Goal: Find specific page/section: Find specific page/section

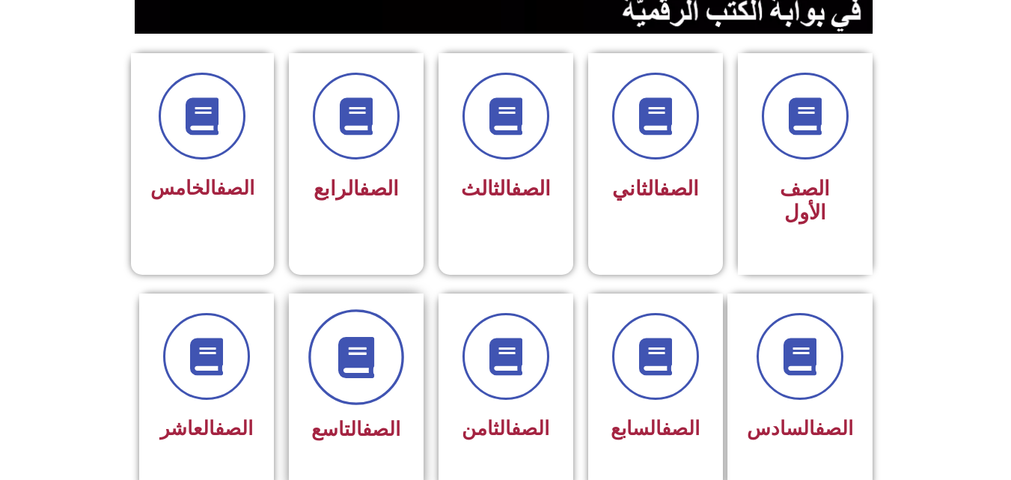
scroll to position [449, 0]
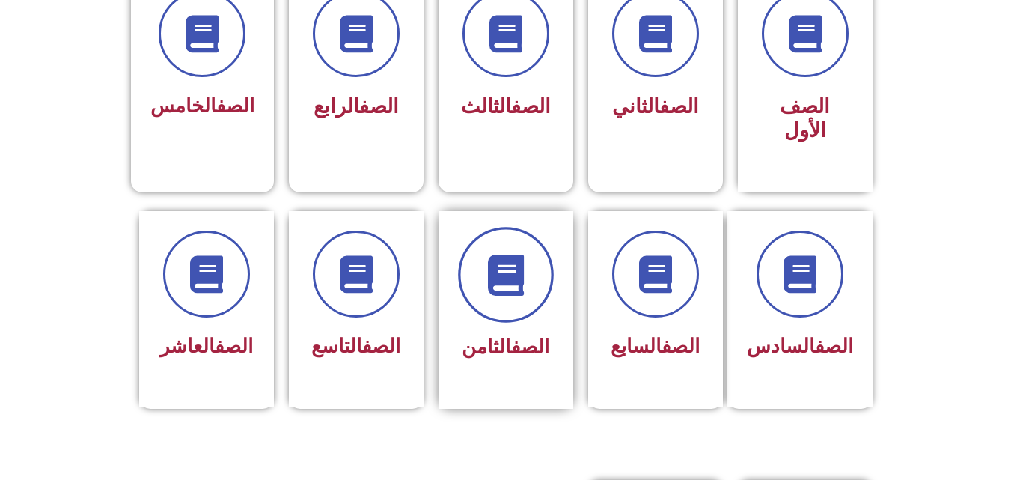
click at [524, 287] on span at bounding box center [506, 275] width 96 height 96
click at [500, 258] on icon at bounding box center [505, 274] width 41 height 41
click at [520, 227] on span at bounding box center [506, 275] width 96 height 96
click at [502, 285] on span at bounding box center [506, 275] width 96 height 96
click at [504, 276] on span at bounding box center [506, 275] width 96 height 96
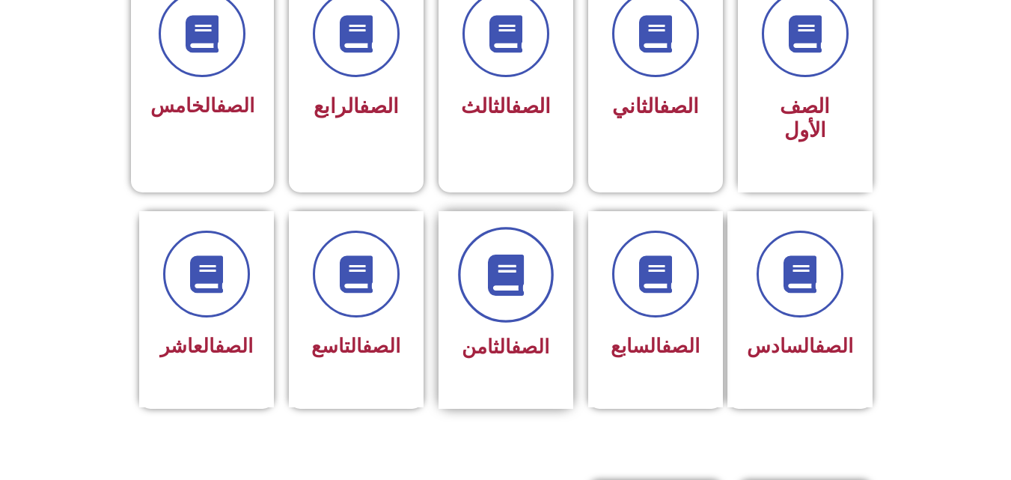
click at [495, 227] on span at bounding box center [506, 275] width 96 height 96
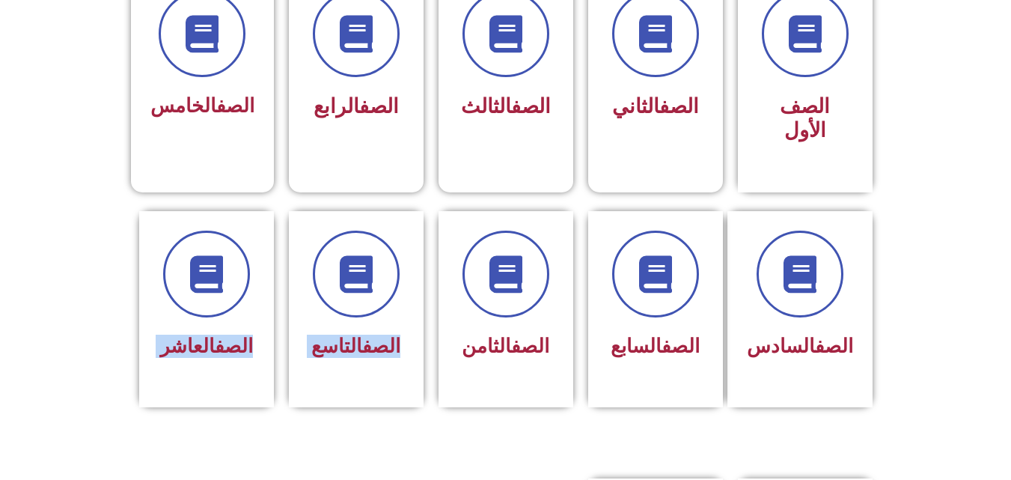
drag, startPoint x: 470, startPoint y: 429, endPoint x: 529, endPoint y: 400, distance: 65.6
click at [554, 451] on div "الصف الأول الصف الثاني الصف الثالث الصف الرابع الصف" at bounding box center [505, 402] width 1011 height 1450
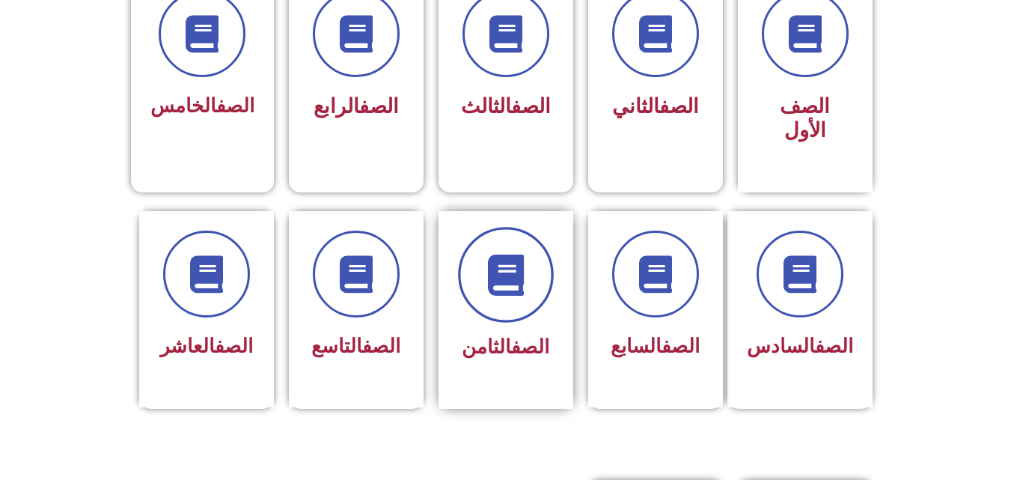
click at [492, 254] on icon at bounding box center [505, 274] width 41 height 41
click at [515, 254] on icon at bounding box center [505, 274] width 41 height 41
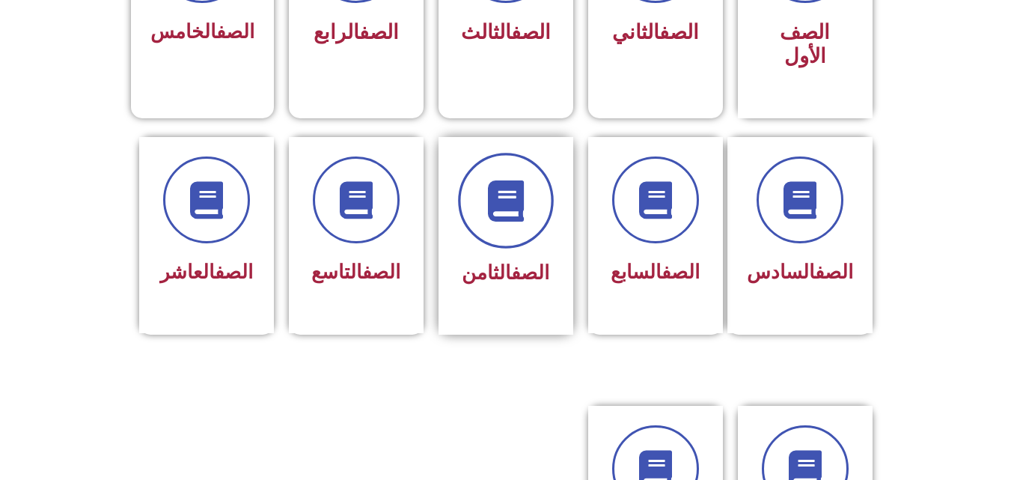
scroll to position [524, 0]
click at [516, 179] on icon at bounding box center [505, 199] width 41 height 41
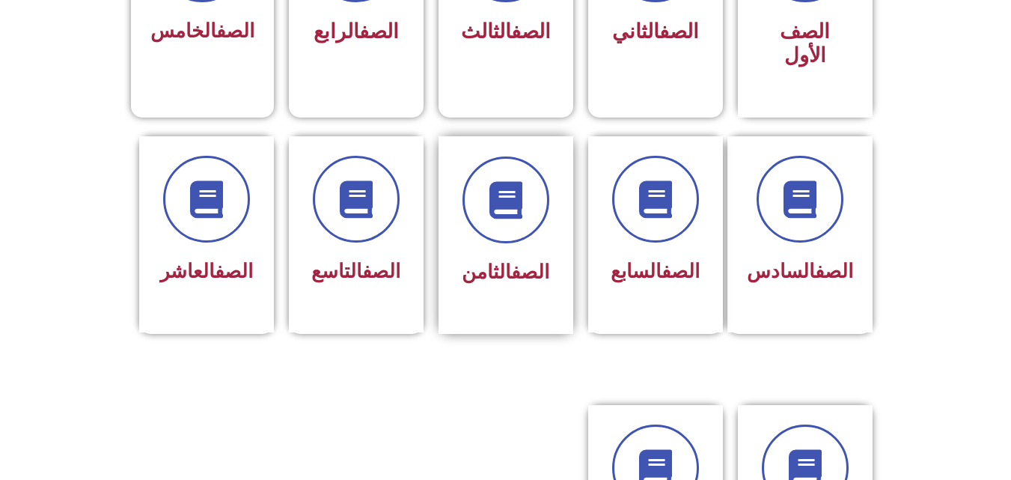
click at [529, 156] on div at bounding box center [506, 199] width 94 height 87
click at [534, 155] on span at bounding box center [506, 200] width 96 height 96
drag, startPoint x: 534, startPoint y: 155, endPoint x: 532, endPoint y: 185, distance: 30.0
click at [534, 160] on span at bounding box center [506, 200] width 96 height 96
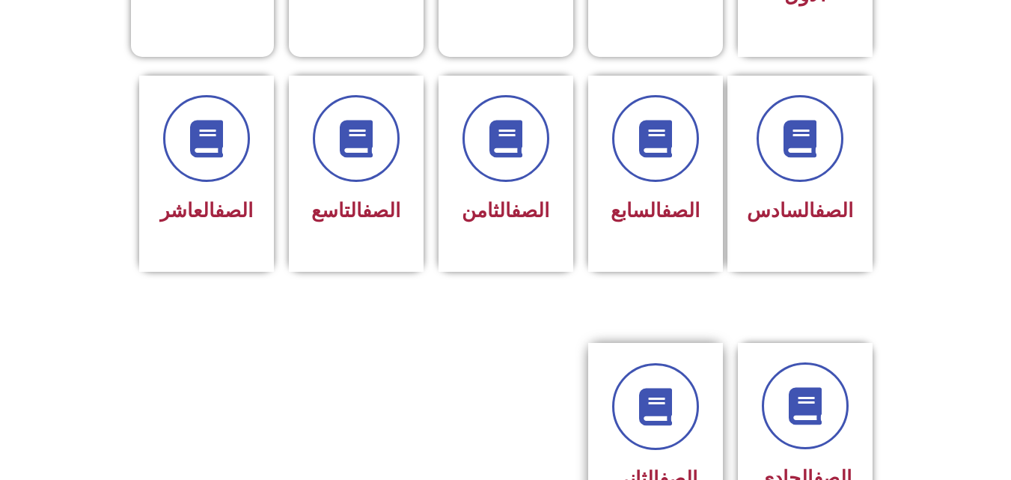
scroll to position [674, 0]
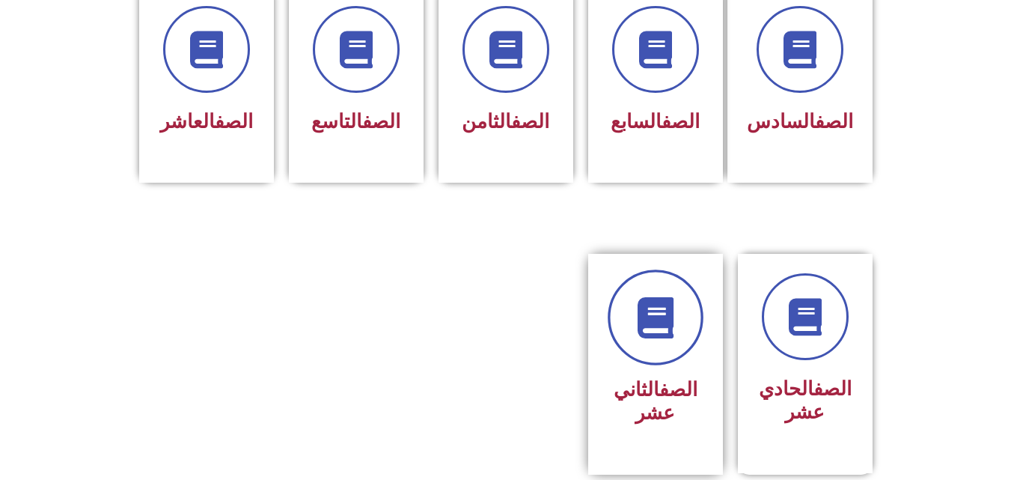
click at [684, 323] on link at bounding box center [656, 317] width 96 height 96
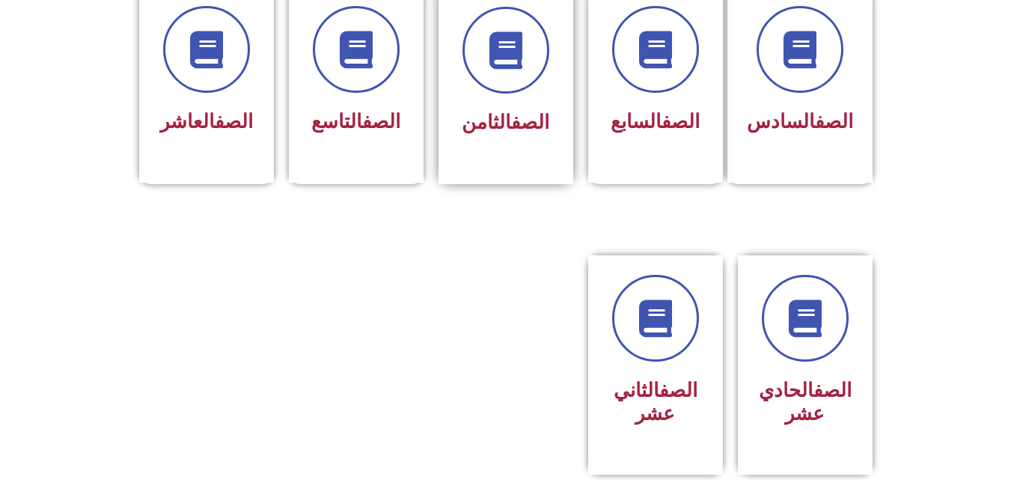
click at [540, 111] on link "الصف" at bounding box center [530, 122] width 38 height 22
click at [501, 67] on span at bounding box center [506, 50] width 96 height 96
click at [501, 68] on span at bounding box center [506, 50] width 96 height 96
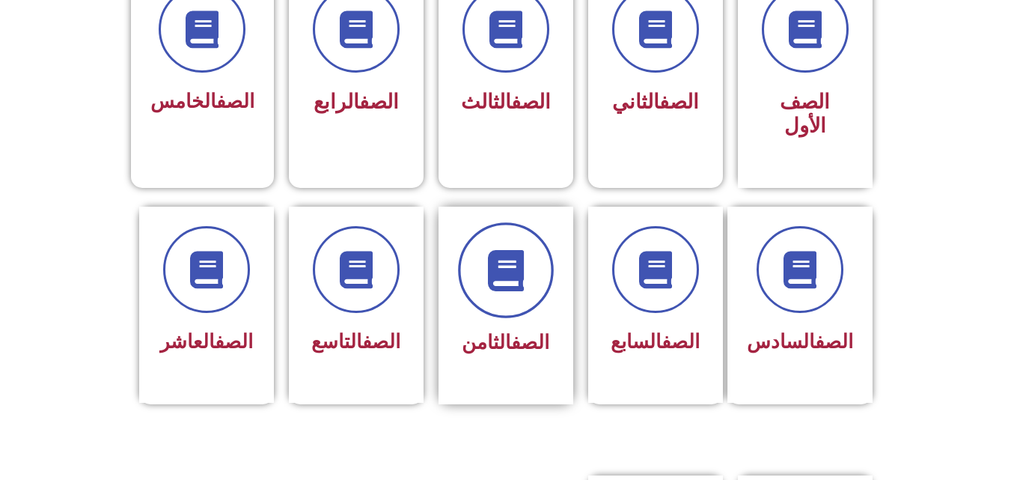
scroll to position [599, 0]
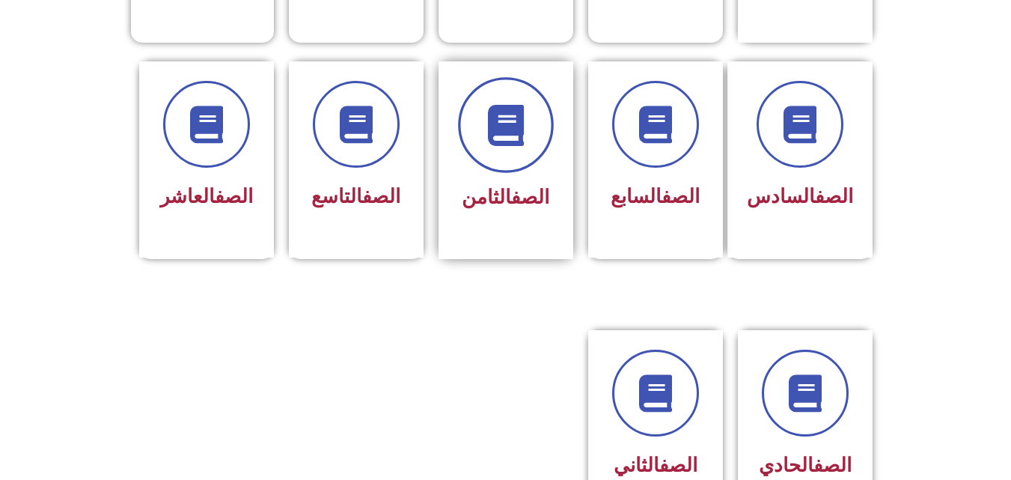
click at [495, 104] on icon at bounding box center [505, 124] width 41 height 41
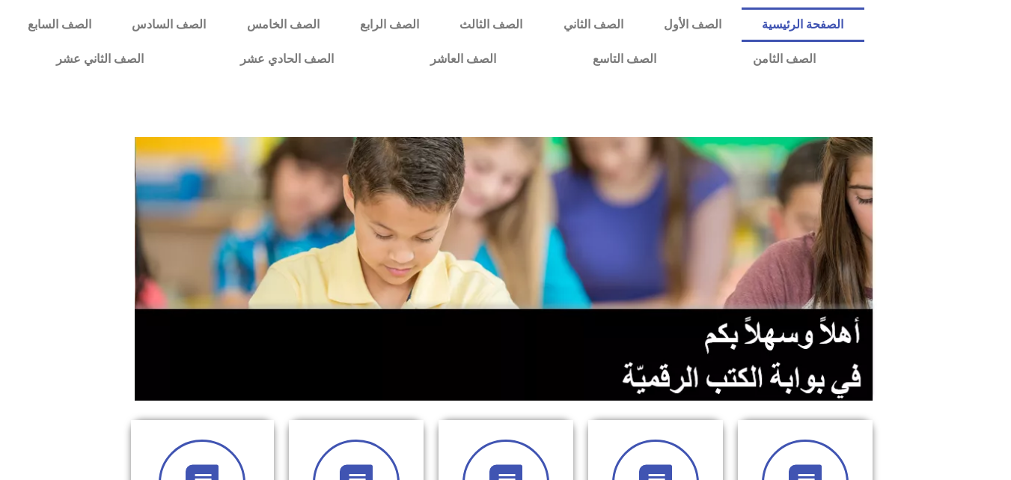
scroll to position [449, 0]
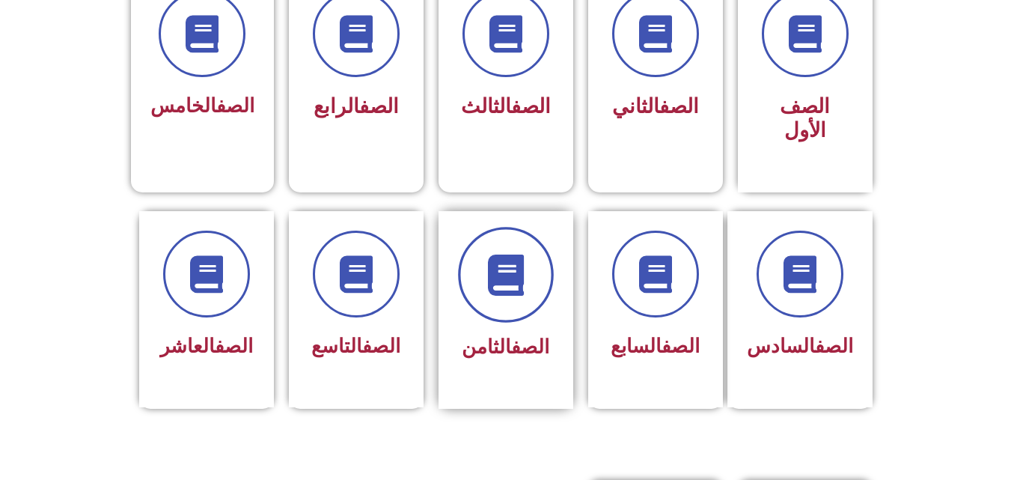
click at [498, 227] on span at bounding box center [506, 275] width 96 height 96
click at [541, 231] on div at bounding box center [506, 274] width 94 height 87
click at [512, 261] on icon at bounding box center [505, 274] width 41 height 41
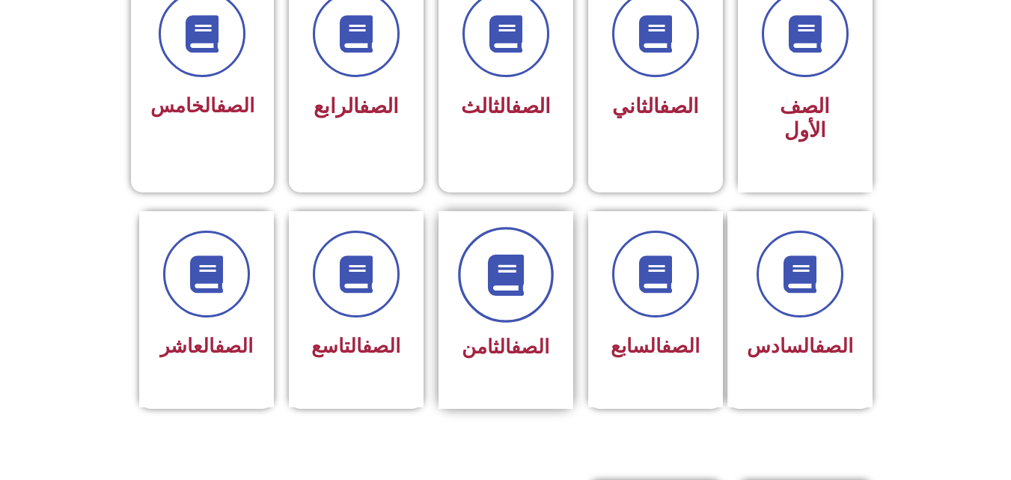
click at [525, 254] on icon at bounding box center [505, 274] width 41 height 41
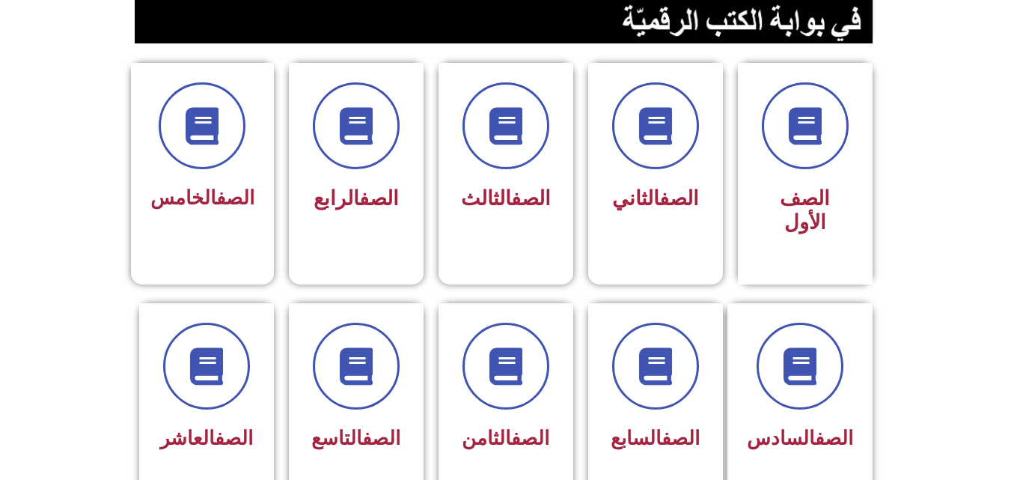
scroll to position [599, 0]
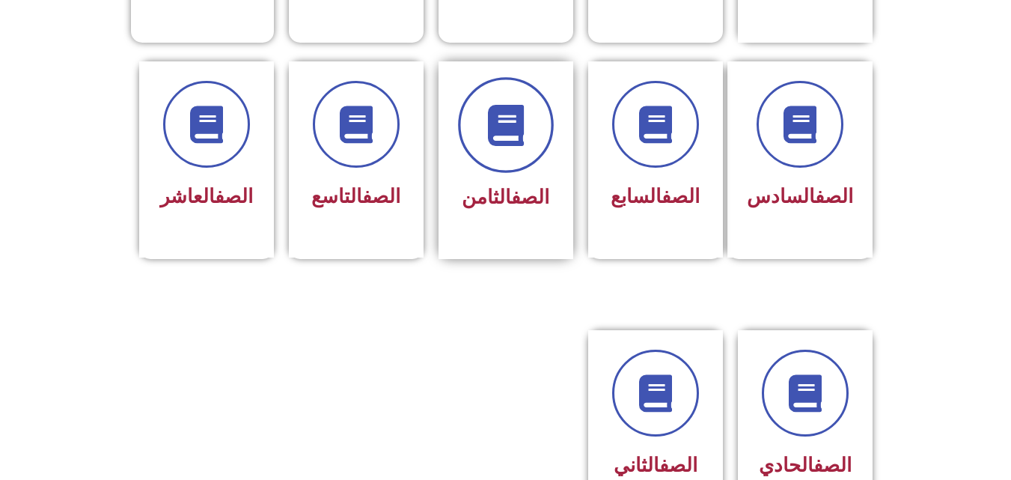
click at [509, 108] on icon at bounding box center [505, 124] width 41 height 41
drag, startPoint x: 509, startPoint y: 108, endPoint x: 404, endPoint y: 282, distance: 203.4
click at [508, 108] on icon at bounding box center [505, 124] width 41 height 41
click at [537, 77] on span at bounding box center [506, 125] width 96 height 96
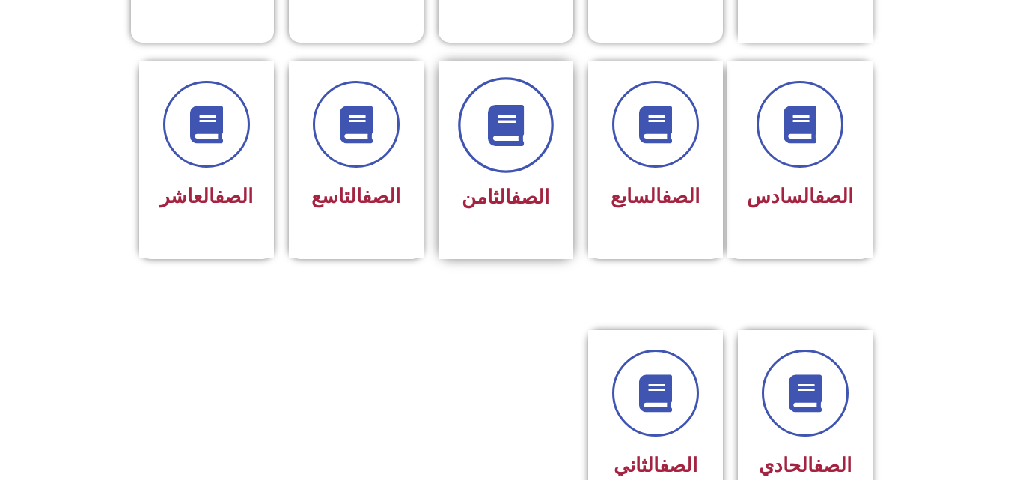
click at [537, 77] on span at bounding box center [506, 125] width 96 height 96
click at [510, 133] on span at bounding box center [506, 125] width 96 height 96
click at [510, 132] on span at bounding box center [506, 125] width 96 height 96
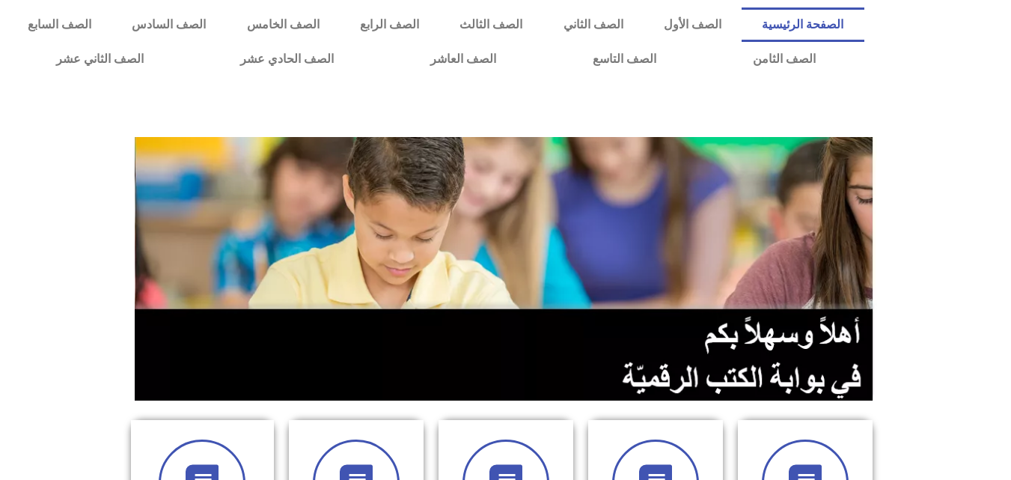
scroll to position [524, 0]
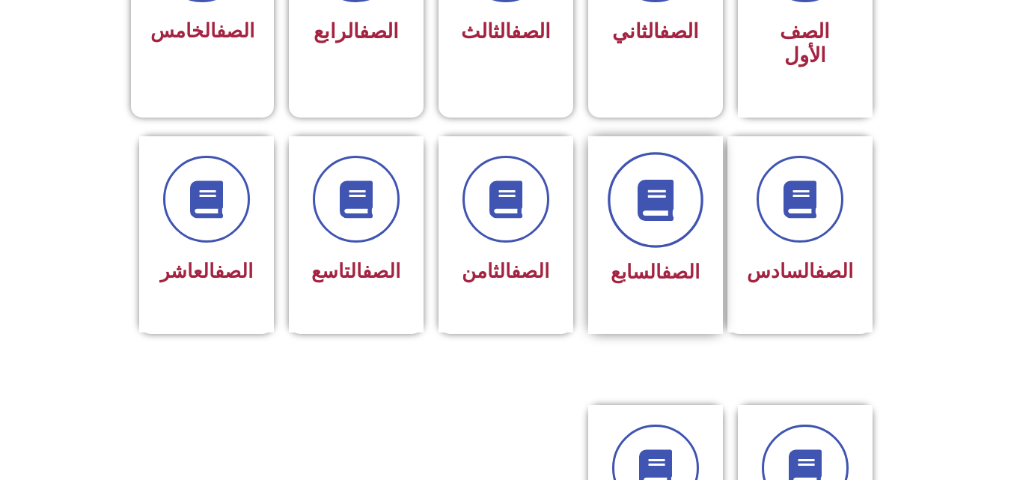
click at [668, 186] on icon at bounding box center [655, 199] width 41 height 41
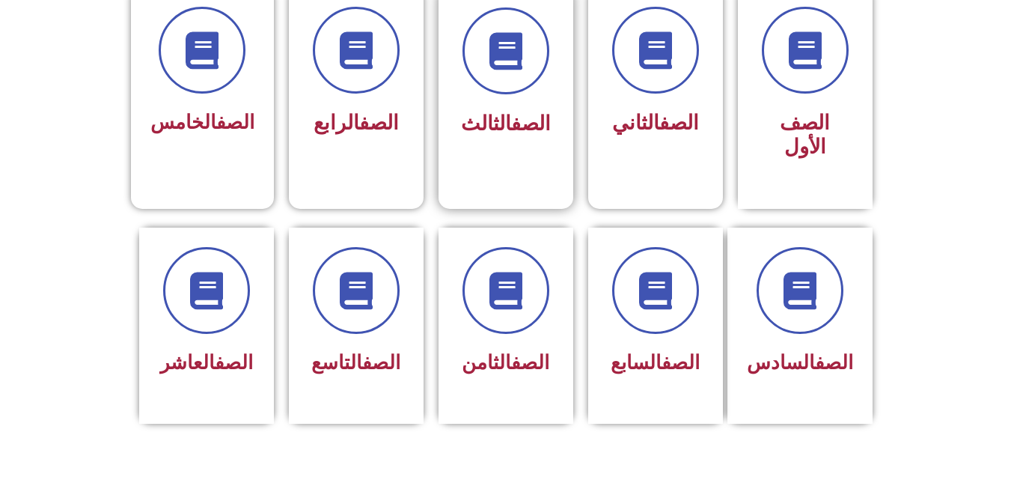
scroll to position [299, 0]
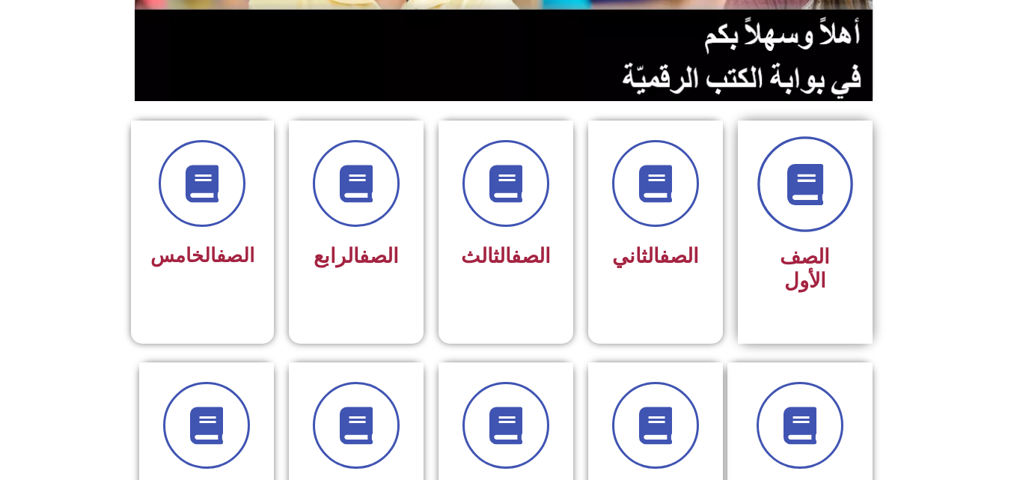
click at [796, 196] on icon at bounding box center [804, 184] width 41 height 41
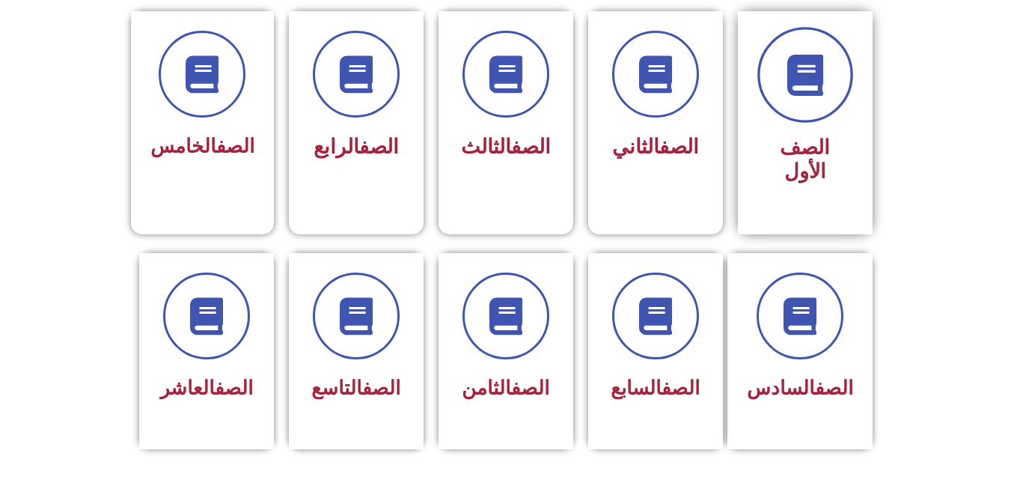
scroll to position [524, 0]
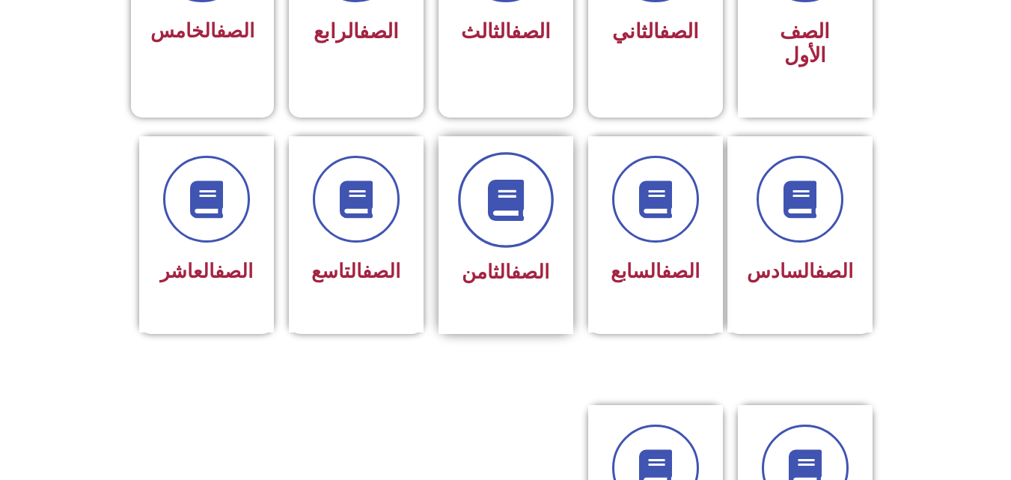
click at [521, 182] on icon at bounding box center [505, 199] width 41 height 41
click at [491, 219] on div "الصف الثامن" at bounding box center [506, 223] width 94 height 135
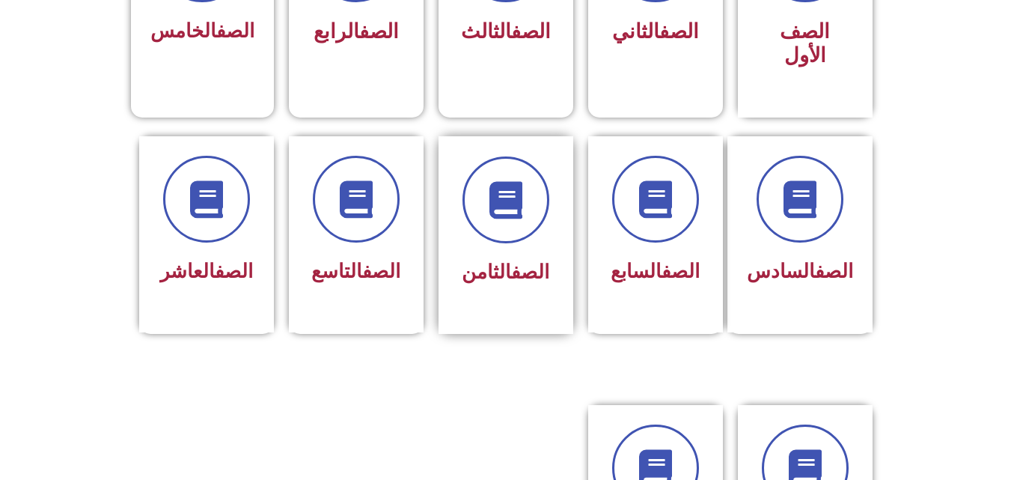
click at [491, 219] on div "الصف الثامن" at bounding box center [506, 223] width 94 height 135
drag, startPoint x: 491, startPoint y: 219, endPoint x: 497, endPoint y: 278, distance: 58.7
click at [491, 222] on div "الصف الثامن" at bounding box center [506, 223] width 94 height 135
drag, startPoint x: 489, startPoint y: 359, endPoint x: 570, endPoint y: 308, distance: 95.8
click at [490, 358] on section "الصف السادس الصف السابع الصف الثامن الصف التاسع الصف العاشر" at bounding box center [505, 251] width 1011 height 267
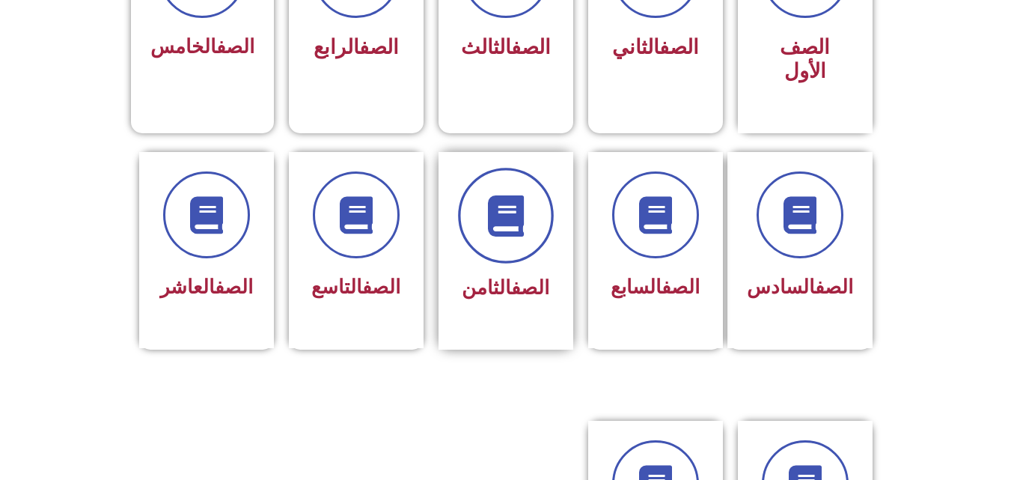
scroll to position [524, 0]
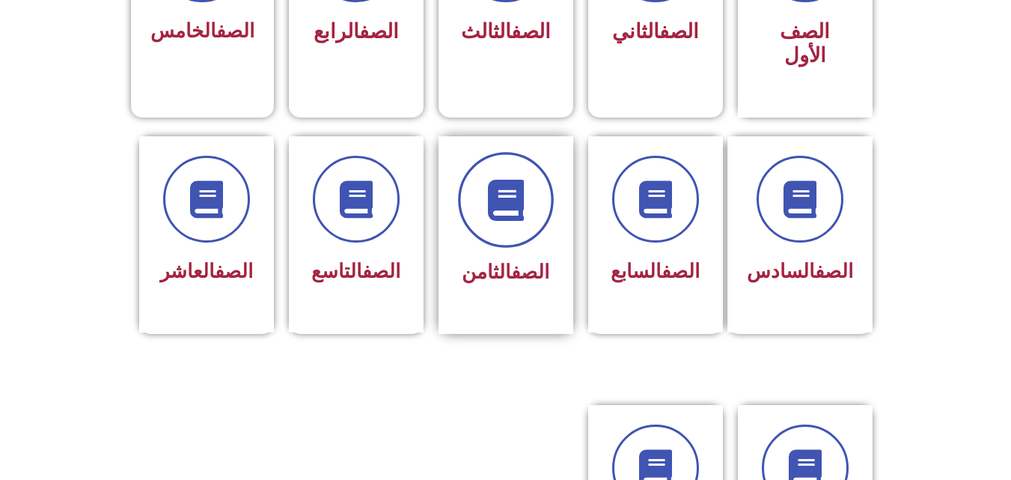
click at [504, 184] on icon at bounding box center [505, 199] width 41 height 41
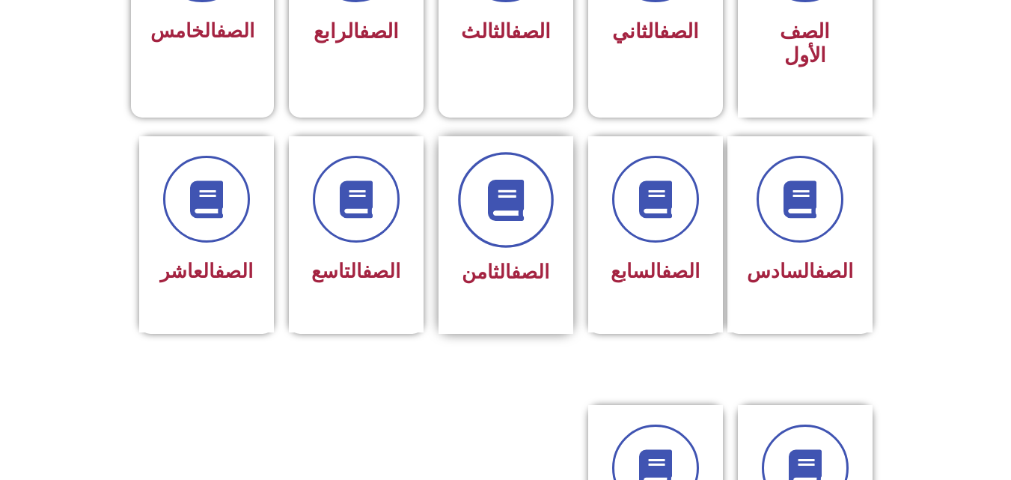
click at [504, 184] on icon at bounding box center [505, 199] width 41 height 41
click at [504, 179] on icon at bounding box center [505, 199] width 41 height 41
click at [505, 179] on icon at bounding box center [505, 199] width 41 height 41
click at [497, 260] on span "الصف الثامن" at bounding box center [506, 271] width 88 height 22
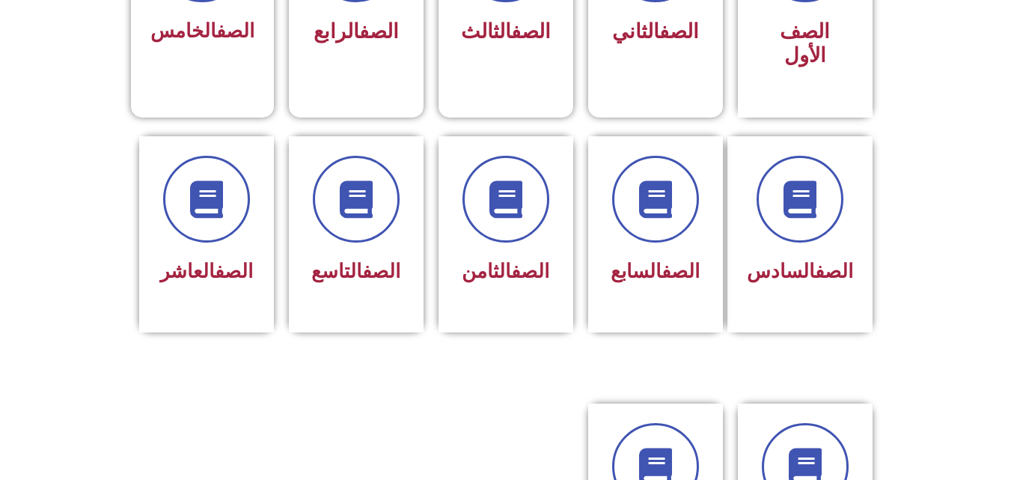
drag, startPoint x: 503, startPoint y: 213, endPoint x: 446, endPoint y: 349, distance: 146.9
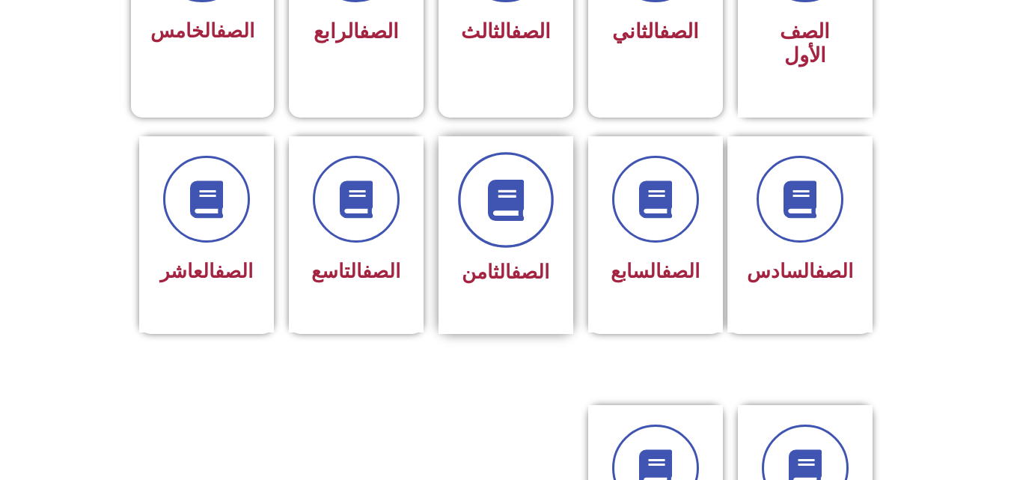
click at [483, 210] on span at bounding box center [506, 200] width 96 height 96
click at [483, 208] on span at bounding box center [506, 200] width 96 height 96
click at [485, 207] on span at bounding box center [506, 200] width 96 height 96
click at [486, 207] on span at bounding box center [506, 200] width 96 height 96
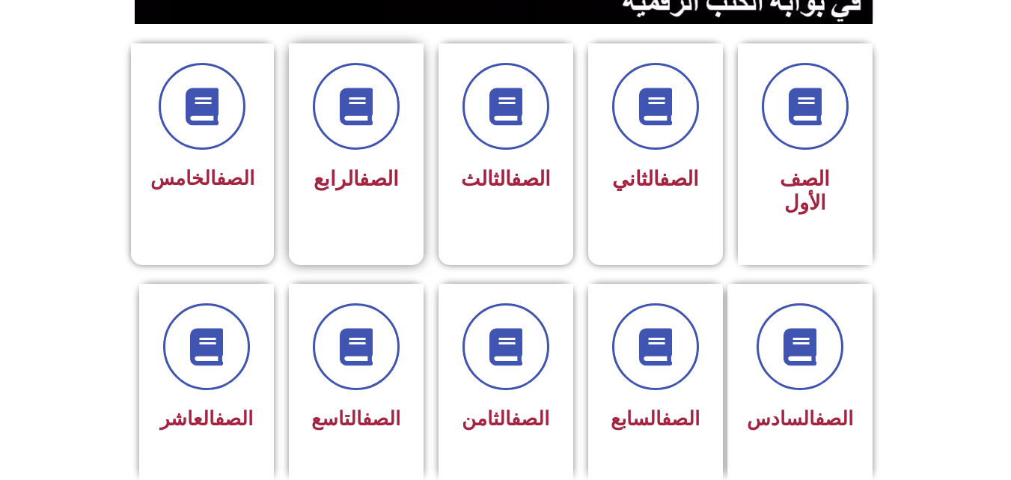
scroll to position [374, 0]
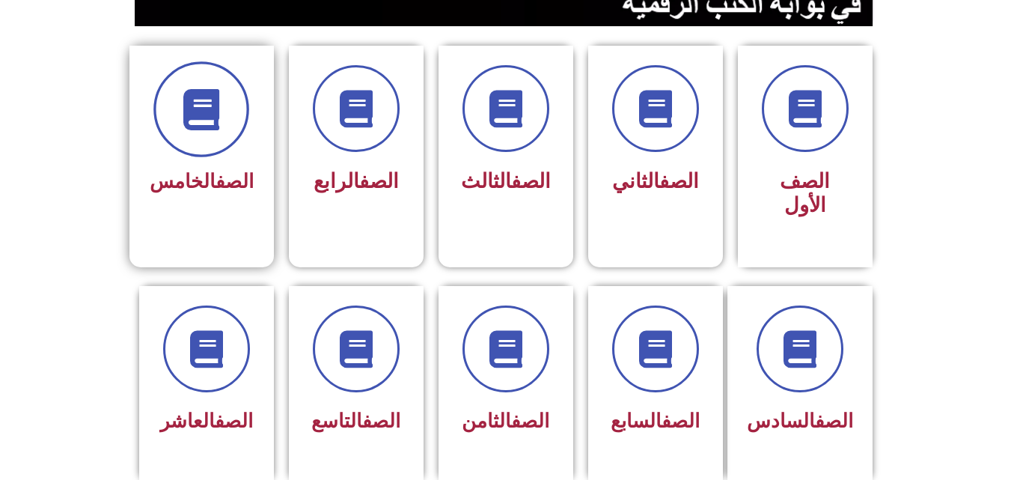
click at [221, 134] on span at bounding box center [201, 109] width 96 height 96
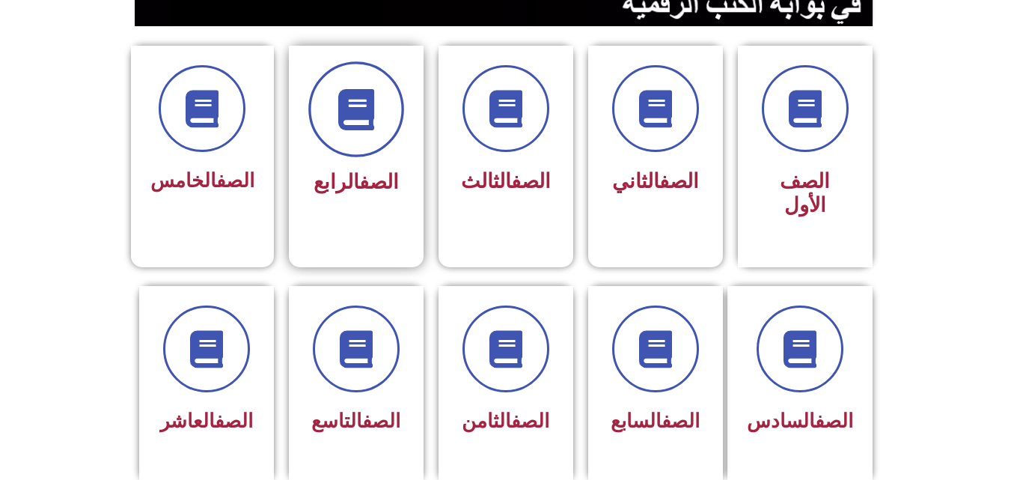
click at [375, 123] on icon at bounding box center [355, 109] width 41 height 41
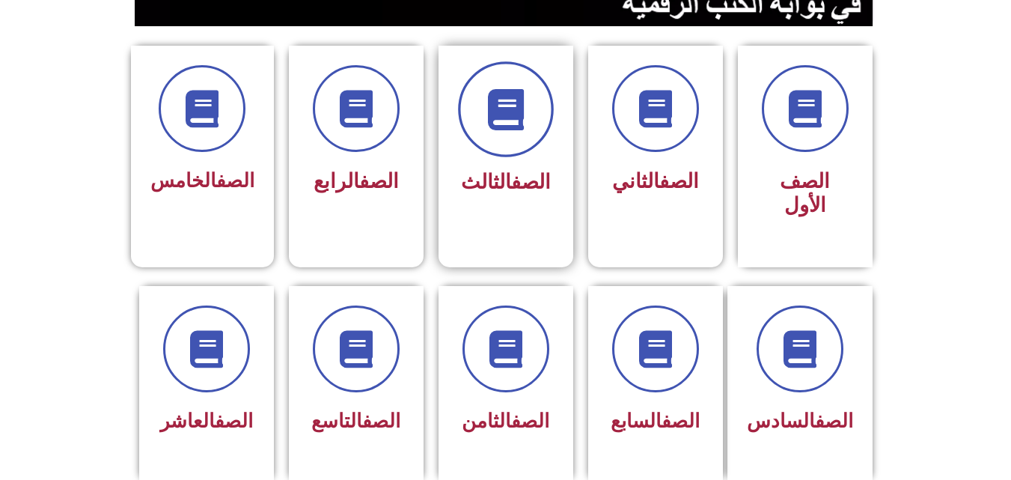
click at [511, 112] on icon at bounding box center [505, 109] width 41 height 41
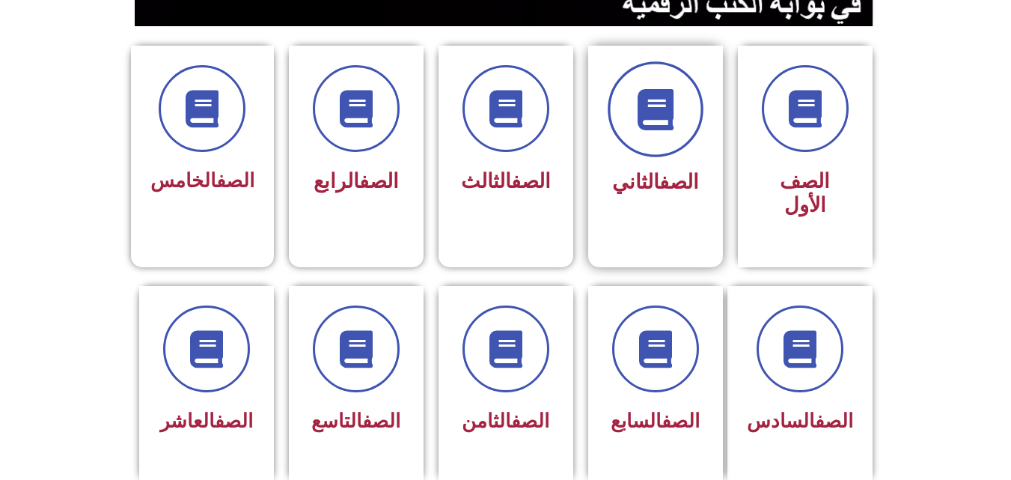
click at [695, 106] on span at bounding box center [656, 109] width 96 height 96
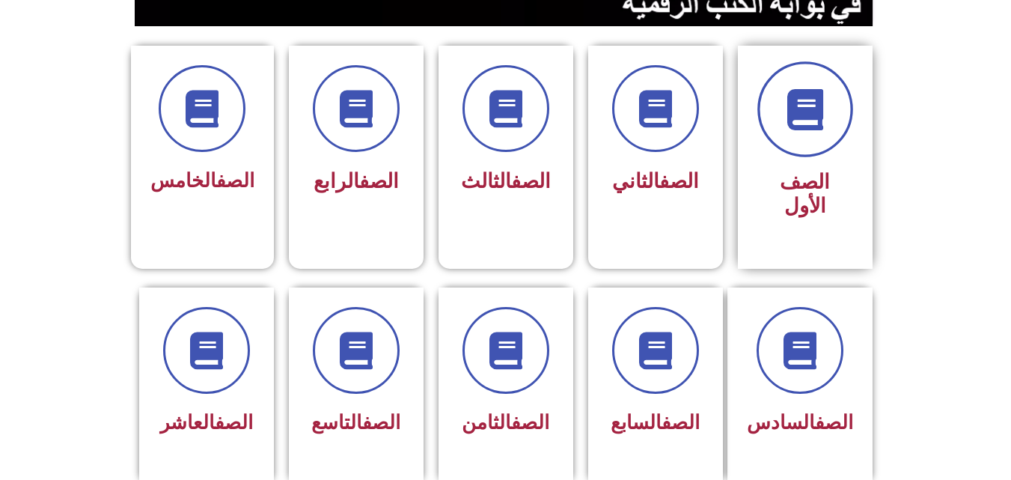
click at [812, 95] on icon at bounding box center [804, 109] width 41 height 41
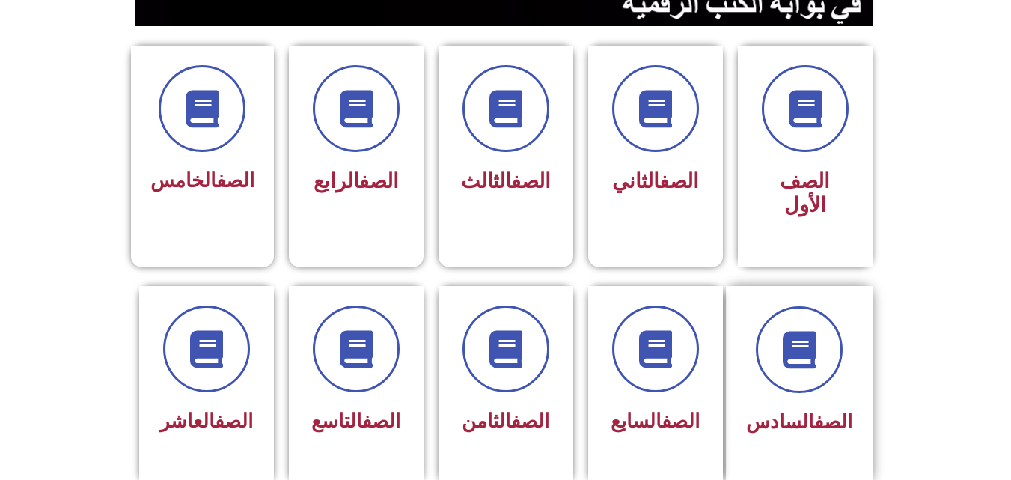
click at [848, 340] on div at bounding box center [799, 349] width 106 height 87
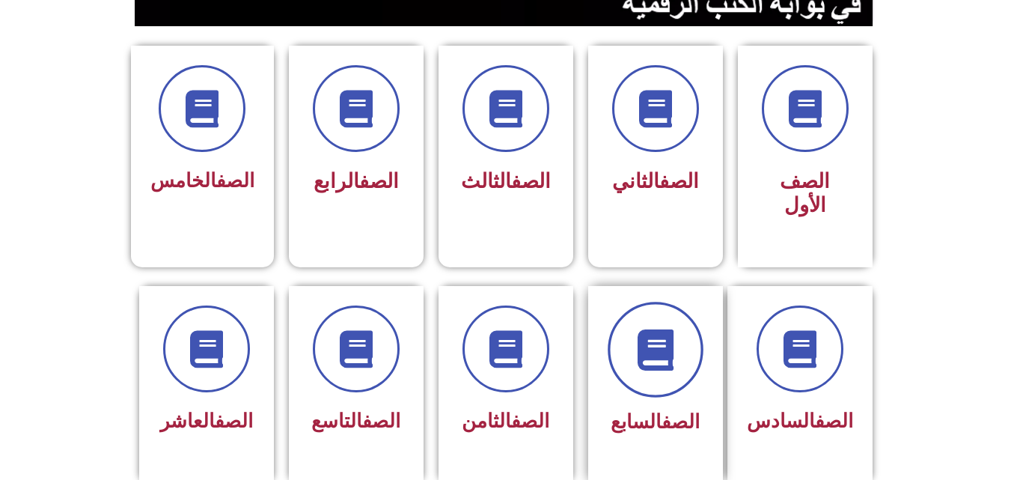
click at [620, 337] on span at bounding box center [656, 350] width 96 height 96
drag, startPoint x: 463, startPoint y: 337, endPoint x: 405, endPoint y: 339, distance: 58.4
click at [458, 339] on div at bounding box center [506, 348] width 96 height 87
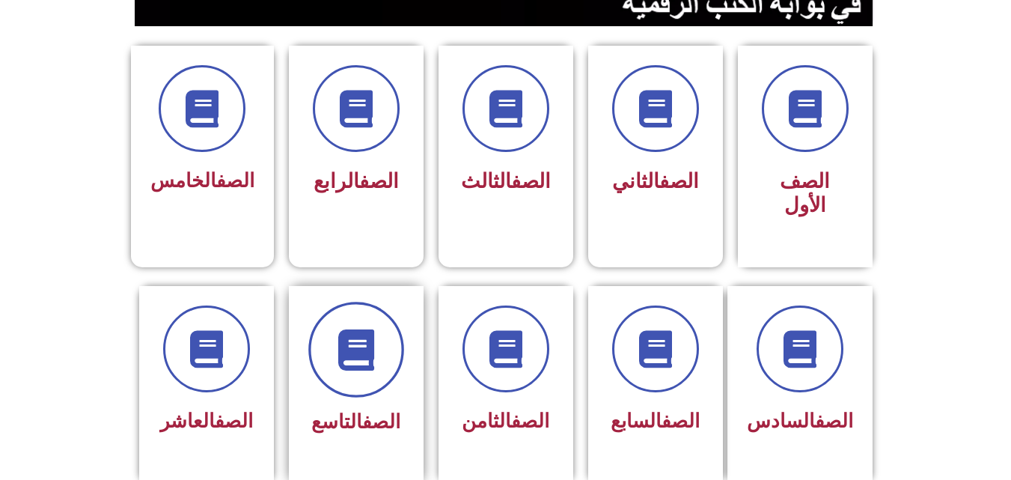
click at [344, 338] on icon at bounding box center [355, 349] width 41 height 41
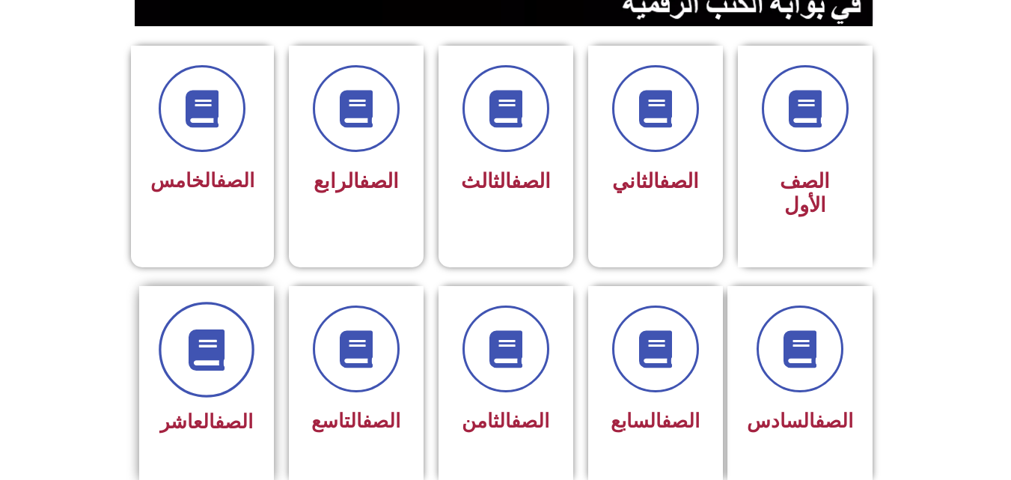
click at [180, 340] on span at bounding box center [207, 350] width 96 height 96
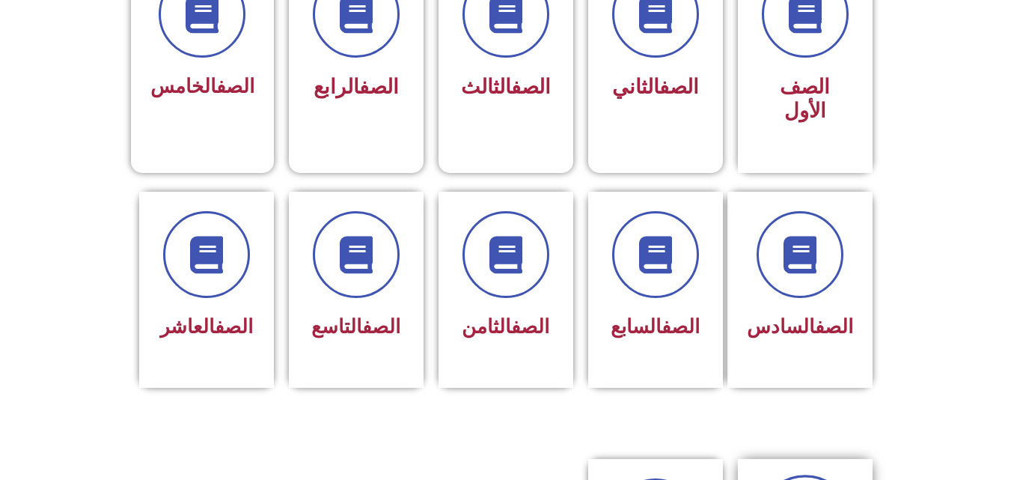
scroll to position [599, 0]
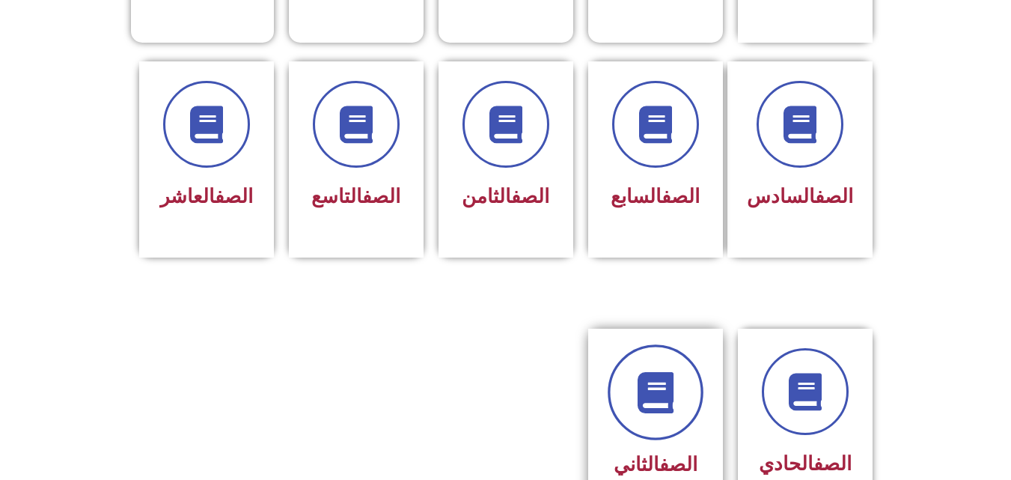
click at [647, 405] on link at bounding box center [656, 392] width 96 height 96
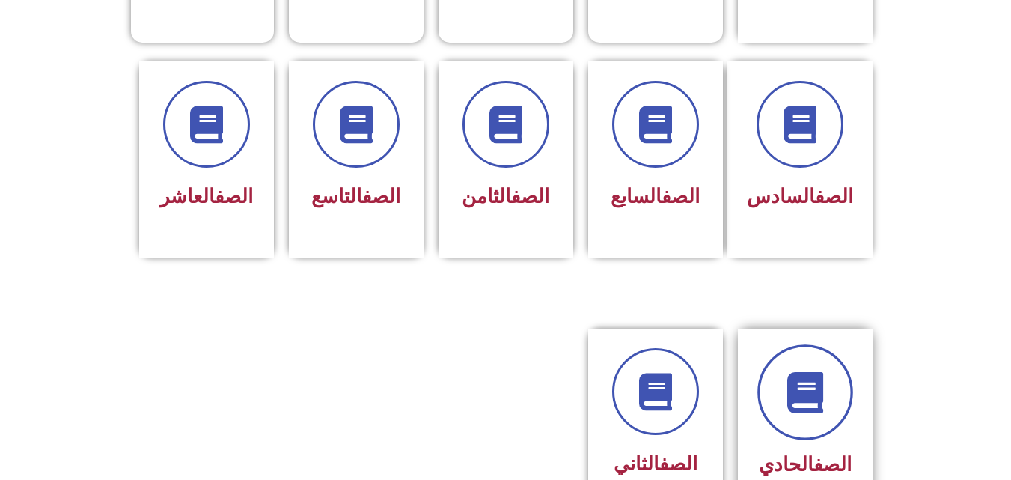
click at [818, 391] on link at bounding box center [805, 392] width 96 height 96
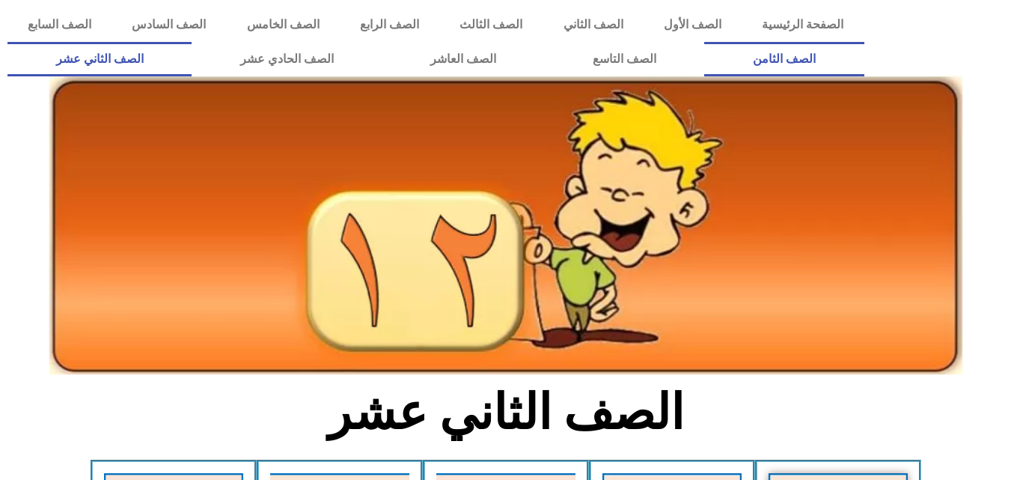
click at [704, 42] on link "الصف الثامن" at bounding box center [783, 59] width 159 height 34
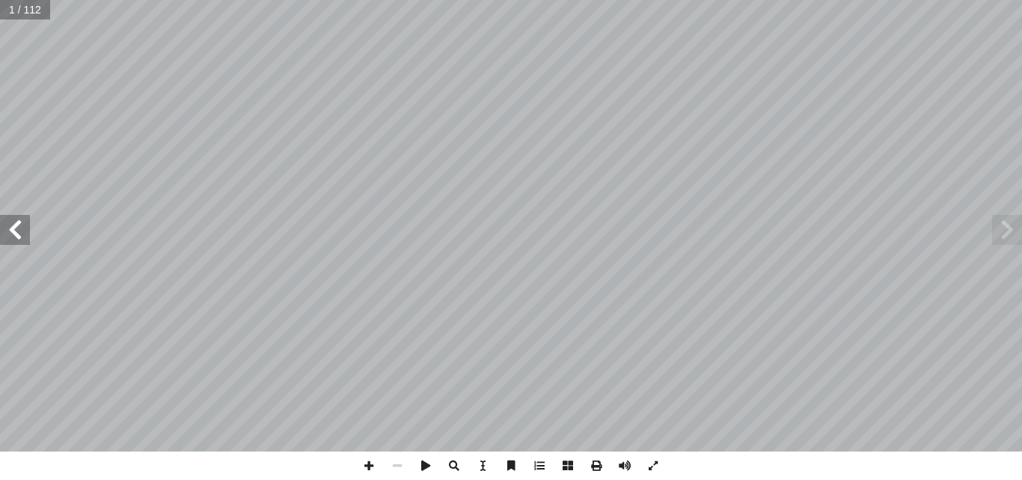
click at [28, 234] on span at bounding box center [15, 230] width 30 height 30
click at [28, 231] on span at bounding box center [15, 230] width 30 height 30
click at [28, 230] on span at bounding box center [15, 230] width 30 height 30
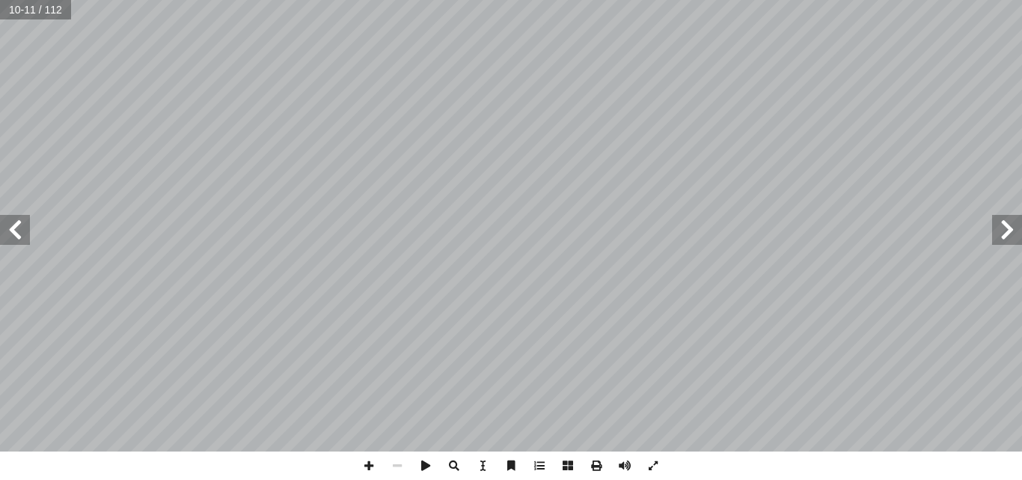
click at [1015, 234] on span at bounding box center [1007, 230] width 30 height 30
click at [3, 222] on span at bounding box center [15, 230] width 30 height 30
click at [852, 0] on html "الصفحة الرئيسية الصف الأول الصف الثاني الصف الثالث الصف الرابع الصف الخامس الصف…" at bounding box center [511, 68] width 1022 height 136
click at [10, 225] on span at bounding box center [15, 230] width 30 height 30
click at [1013, 234] on span at bounding box center [1007, 230] width 30 height 30
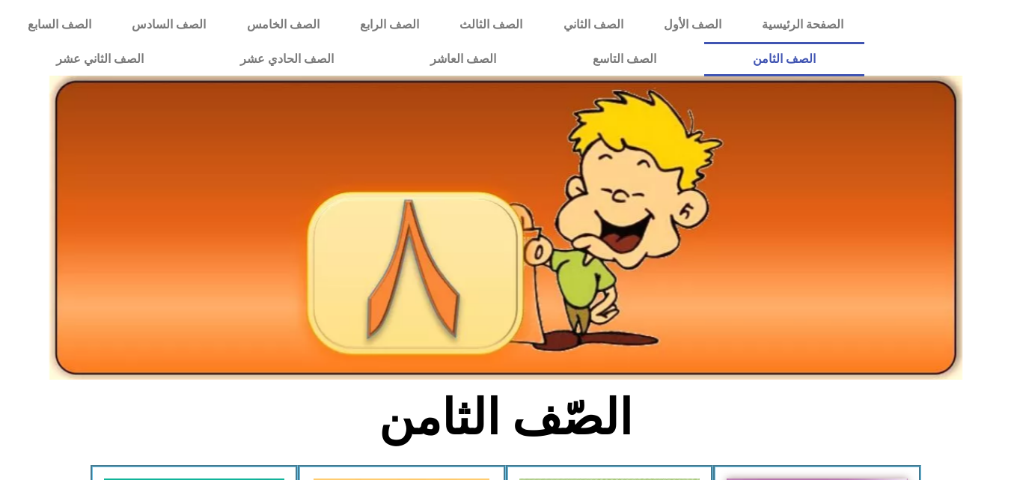
scroll to position [449, 0]
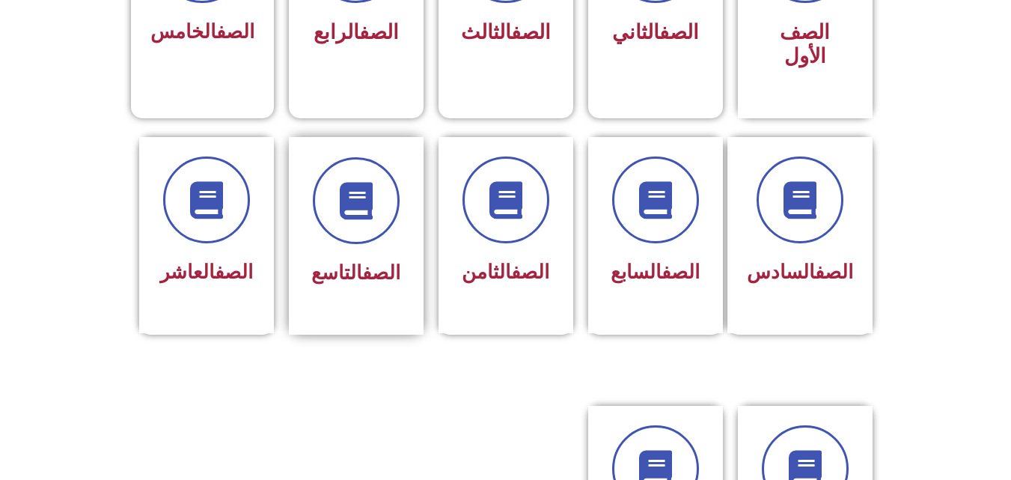
scroll to position [524, 0]
click at [362, 225] on div "الصف التاسع" at bounding box center [356, 223] width 94 height 135
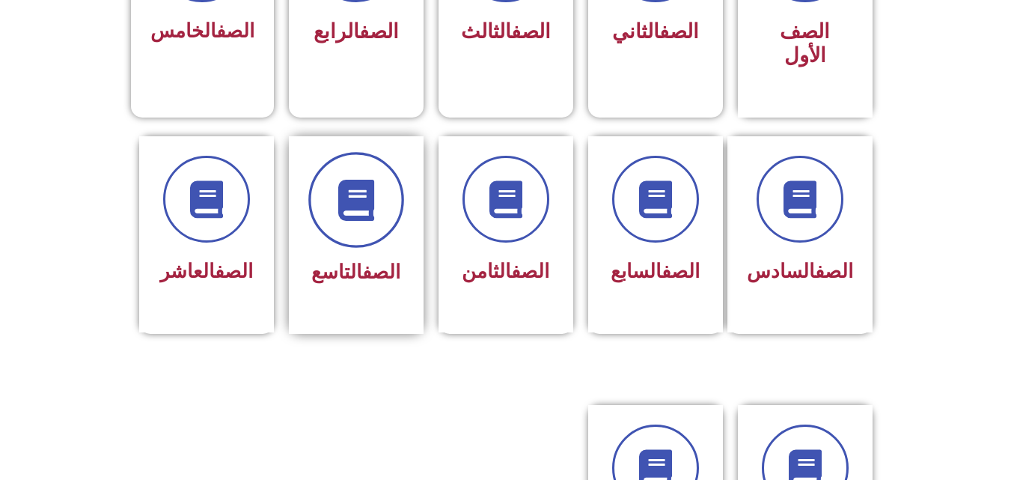
click at [357, 189] on icon at bounding box center [355, 199] width 41 height 41
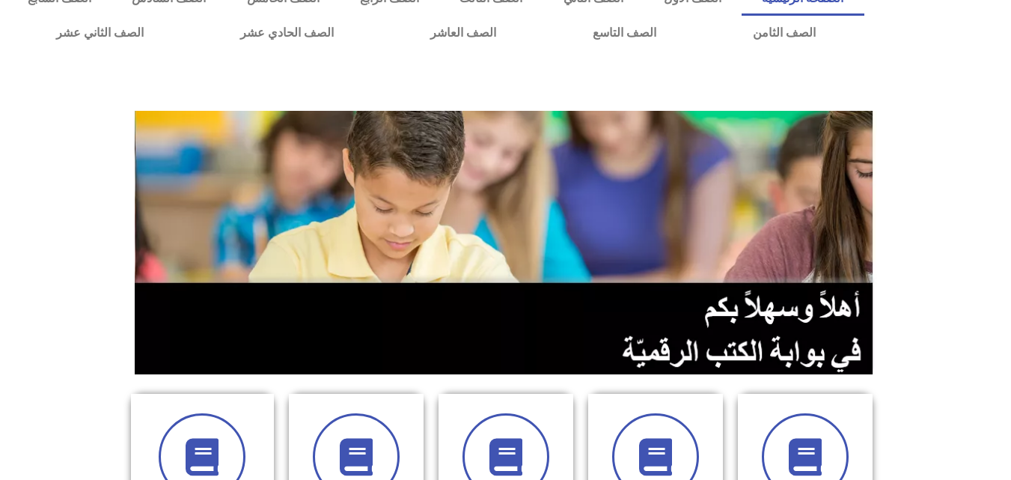
scroll to position [0, 0]
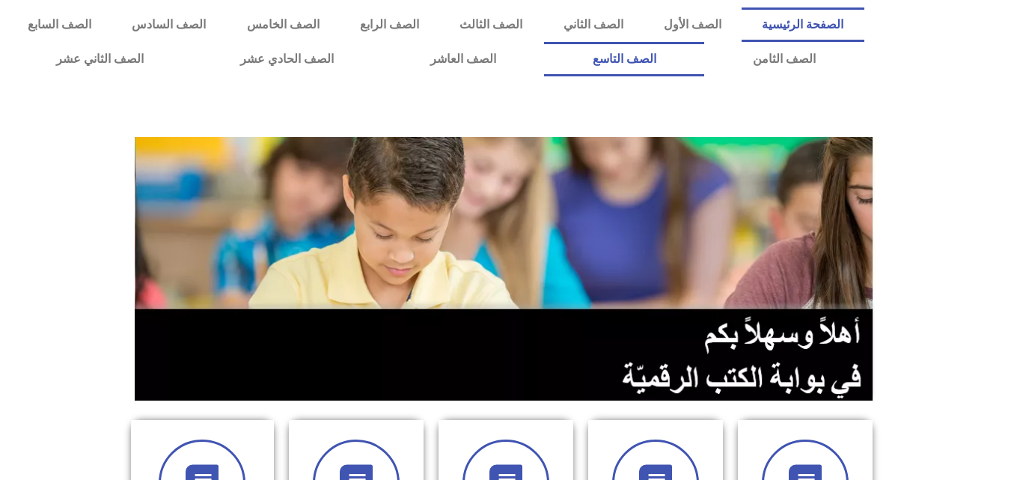
click at [544, 42] on link "الصف التاسع" at bounding box center [624, 59] width 160 height 34
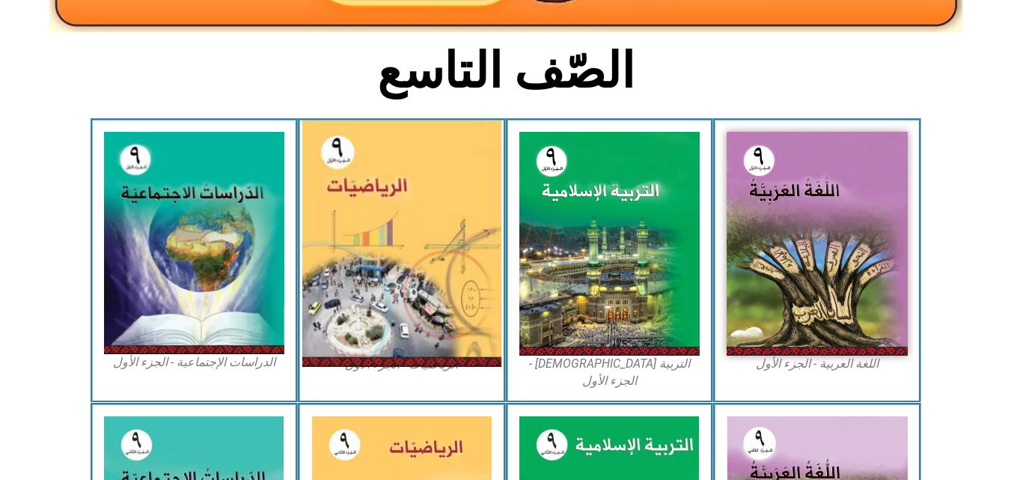
scroll to position [449, 0]
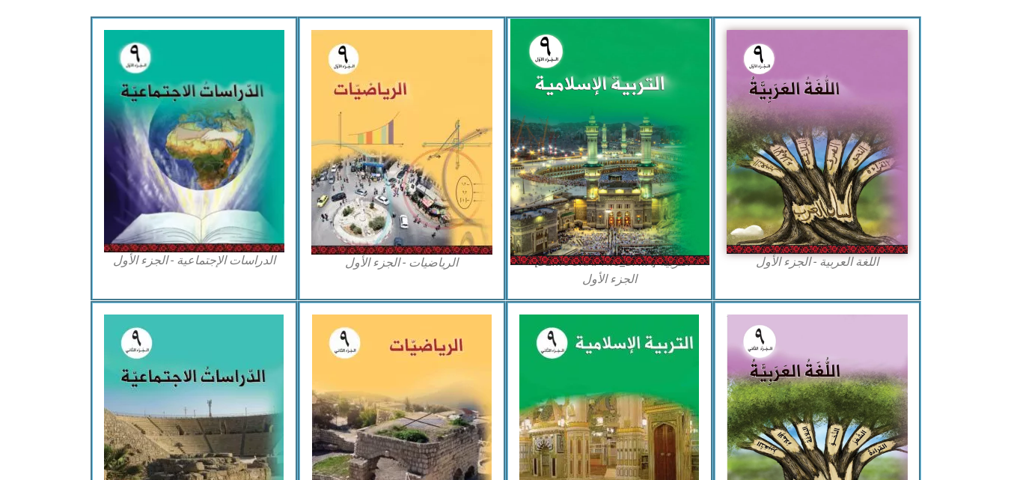
click at [511, 222] on img at bounding box center [609, 142] width 199 height 246
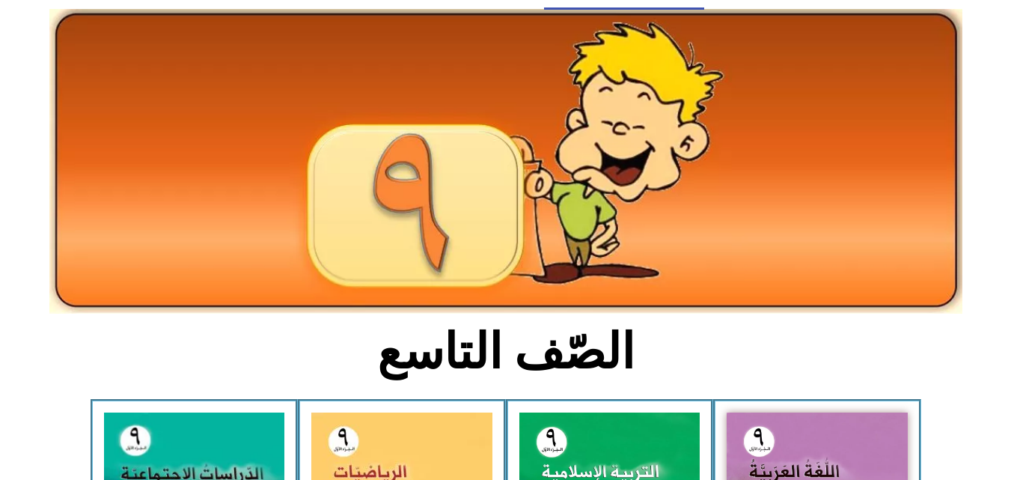
scroll to position [0, 0]
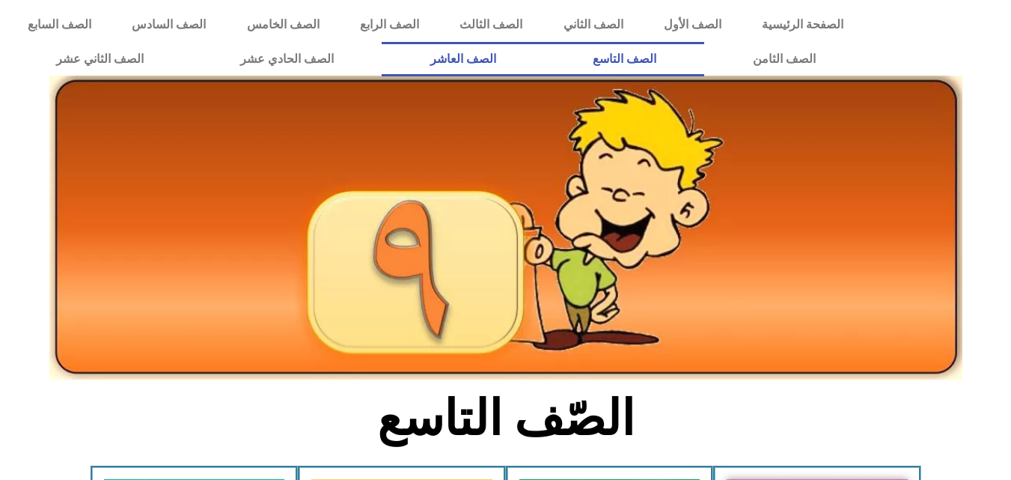
click at [544, 53] on link "الصف العاشر" at bounding box center [463, 59] width 162 height 34
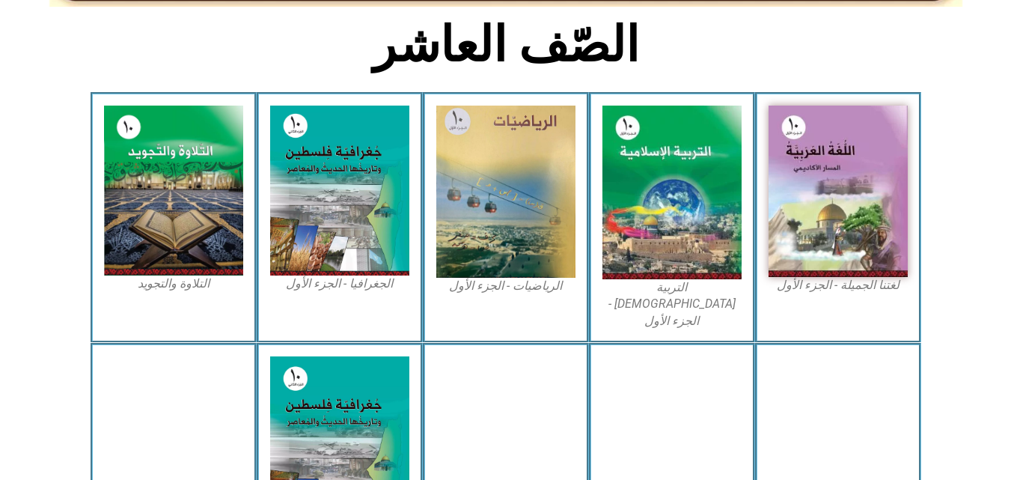
scroll to position [374, 0]
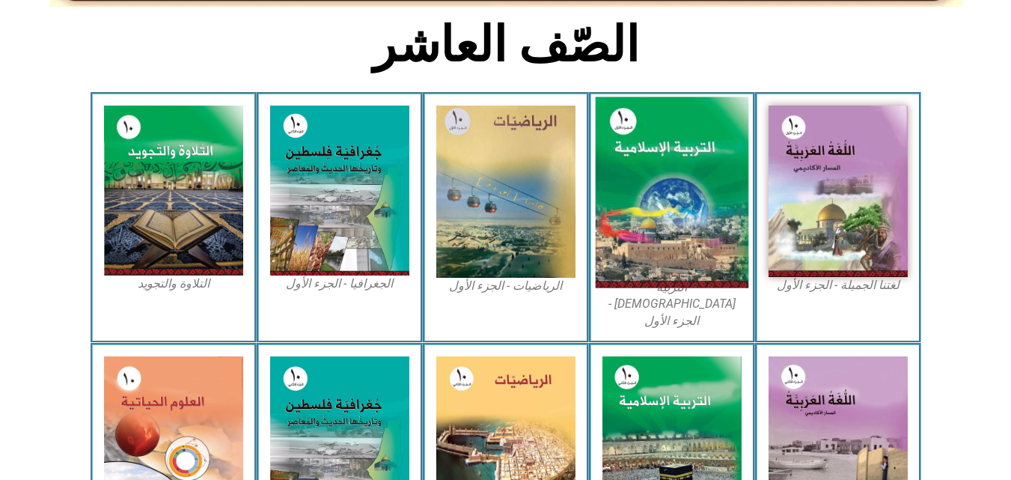
click at [680, 180] on img at bounding box center [671, 192] width 153 height 191
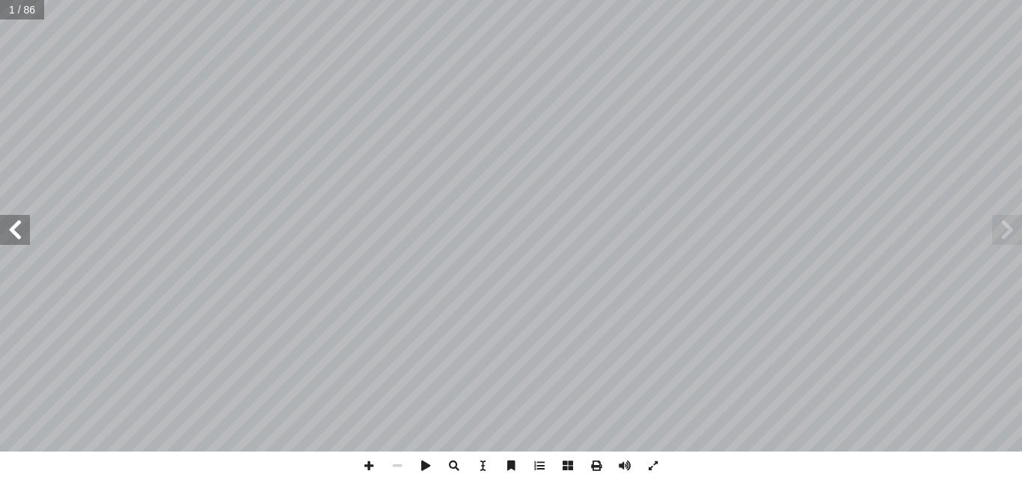
click at [3, 231] on span at bounding box center [15, 230] width 30 height 30
click at [506, 0] on html "الصفحة الرئيسية الصف الأول الصف الثاني الصف الثالث الصف الرابع الصف الخامس الصف…" at bounding box center [511, 68] width 1022 height 136
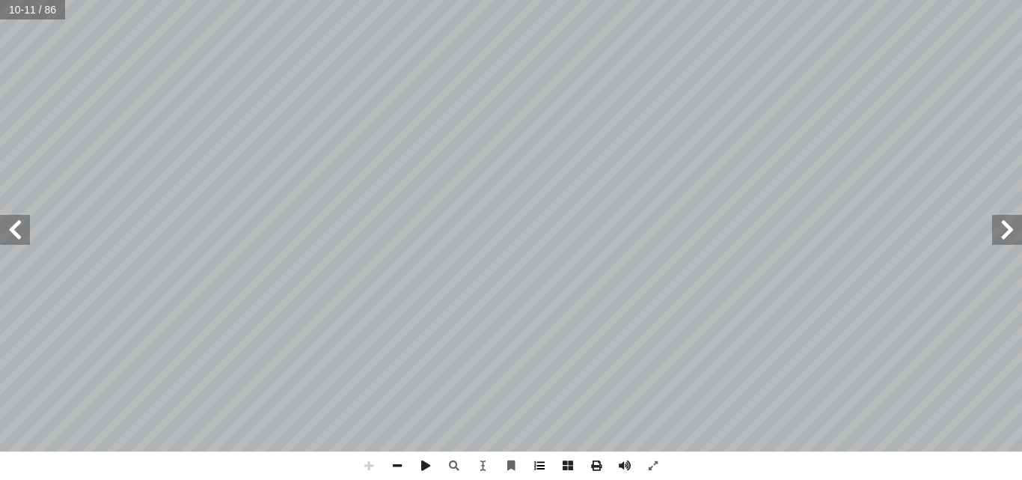
click at [552, 469] on div "6 بوضــوح ّ يــة يــدل آ ر مرتيــن فــي هــذه ال� ّ ر) المكــر ّ الفعــل (يكــو…" at bounding box center [511, 240] width 1022 height 480
click at [876, 0] on html "الصفحة الرئيسية الصف الأول الصف الثاني الصف الثالث الصف الرابع الصف الخامس الصف…" at bounding box center [511, 68] width 1022 height 136
click at [283, 0] on html "الصفحة الرئيسية الصف الأول الصف الثاني الصف الثالث الصف الرابع الصف الخامس الصف…" at bounding box center [511, 68] width 1022 height 136
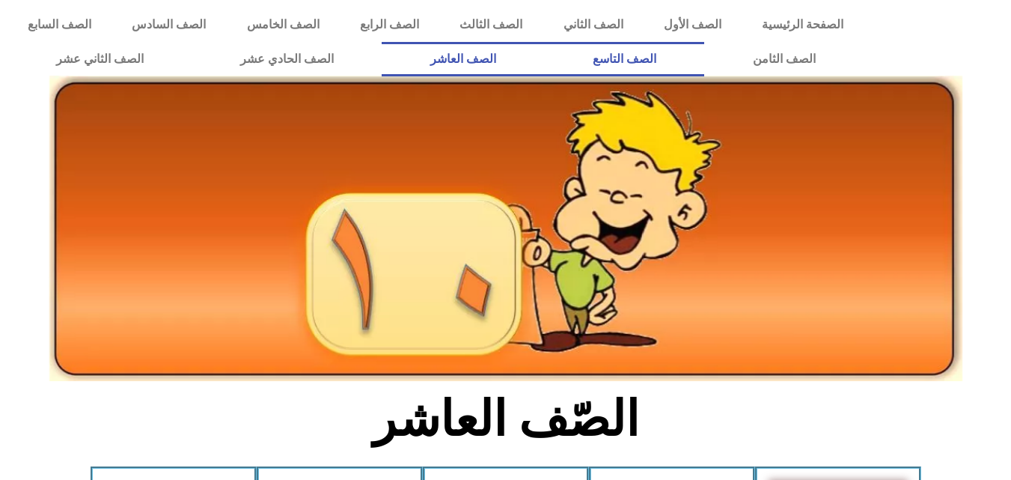
click at [544, 42] on link "الصف التاسع" at bounding box center [624, 59] width 160 height 34
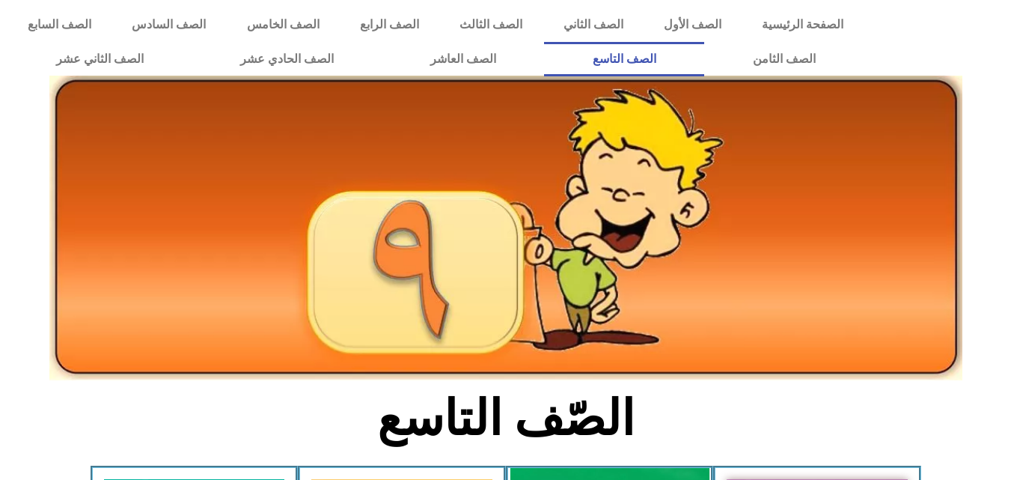
scroll to position [449, 0]
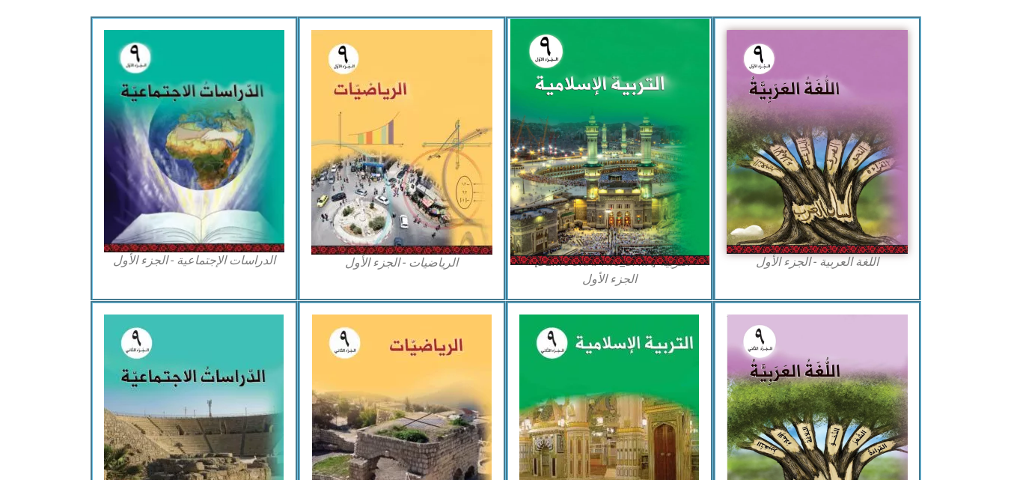
click at [597, 98] on img at bounding box center [609, 142] width 199 height 246
